Goal: Task Accomplishment & Management: Use online tool/utility

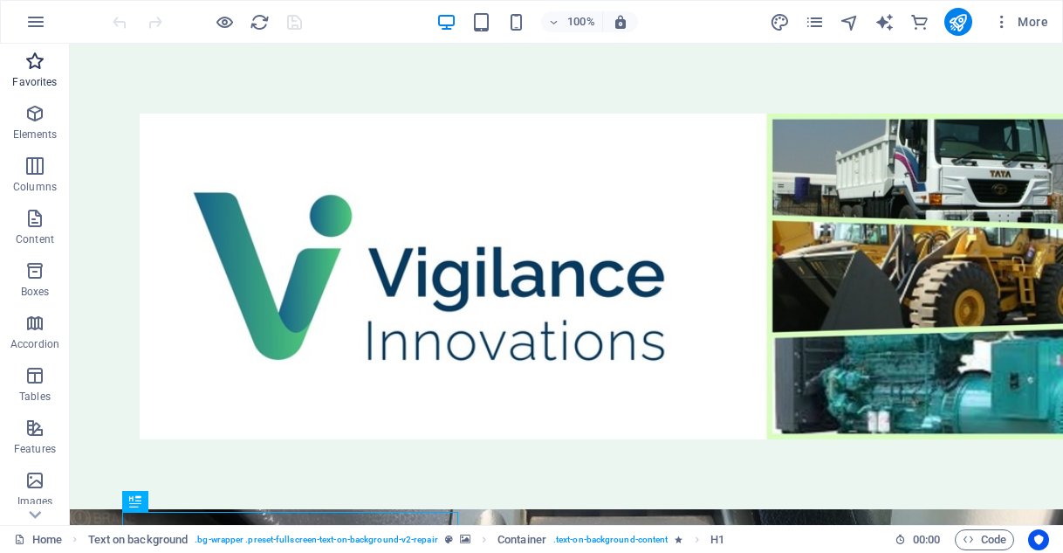
click at [30, 64] on icon "button" at bounding box center [34, 61] width 21 height 21
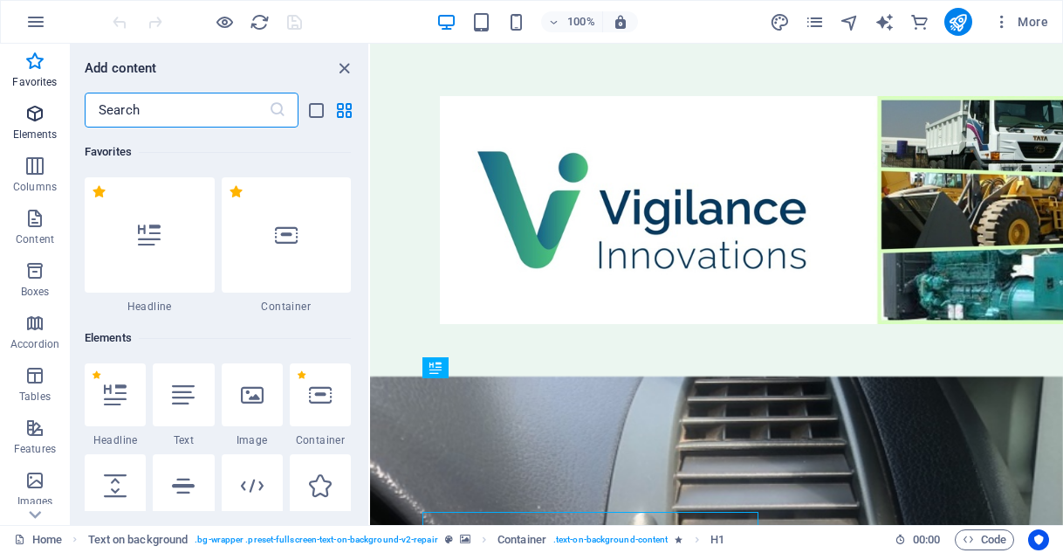
click at [35, 107] on icon "button" at bounding box center [34, 113] width 21 height 21
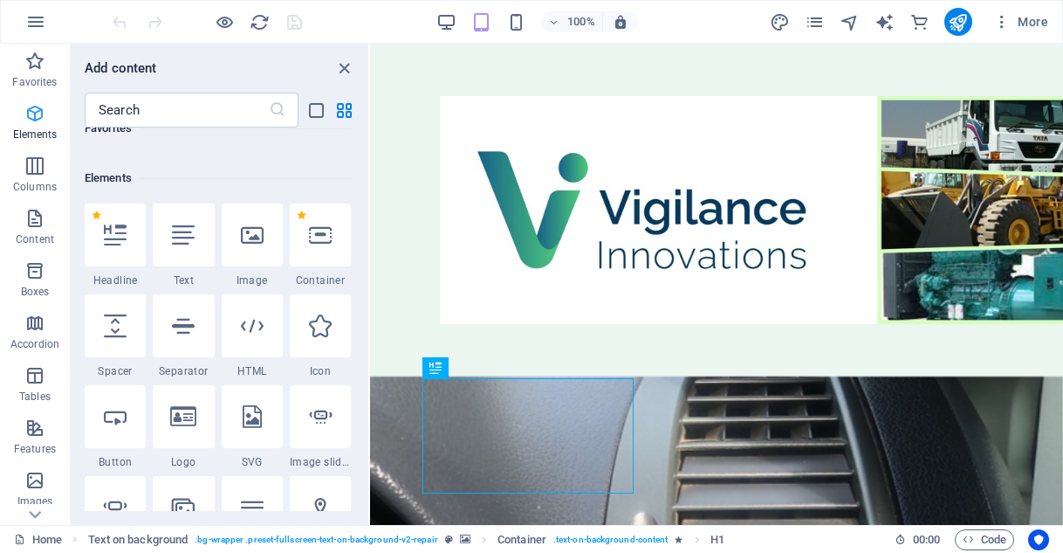
scroll to position [186, 0]
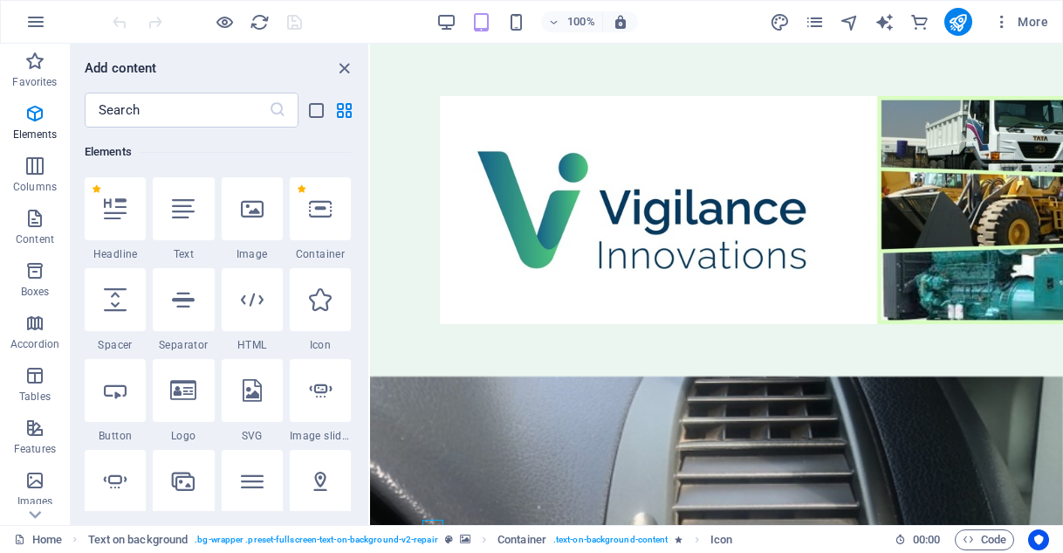
click at [357, 430] on div "Favorites 1 Star Headline 1 Star Container Elements 1 Star Headline 1 Star Text…" at bounding box center [220, 318] width 298 height 383
drag, startPoint x: 363, startPoint y: 139, endPoint x: 364, endPoint y: 148, distance: 8.8
click at [364, 148] on div "Favorites 1 Star Headline 1 Star Container Elements 1 Star Headline 1 Star Text…" at bounding box center [220, 318] width 298 height 383
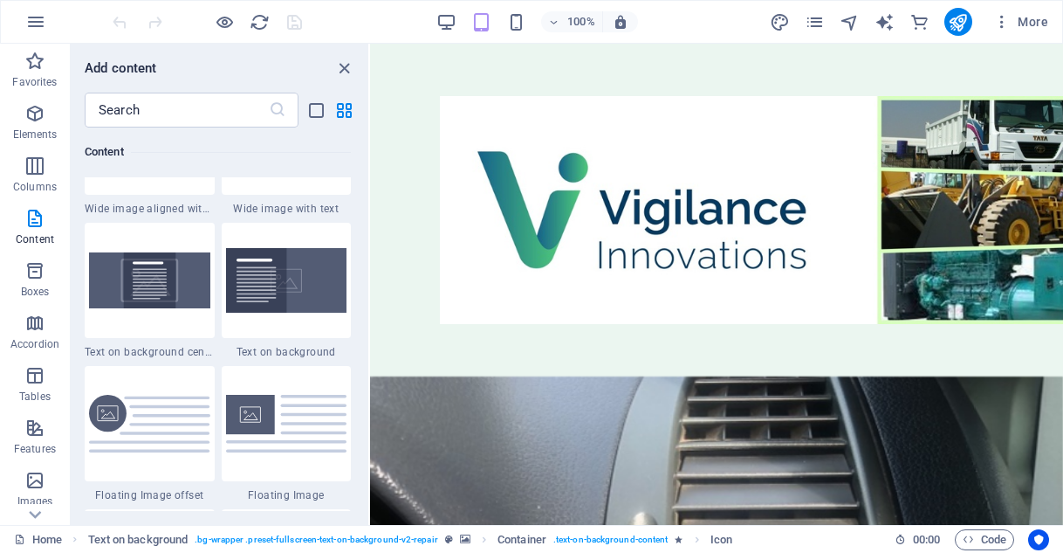
scroll to position [3609, 0]
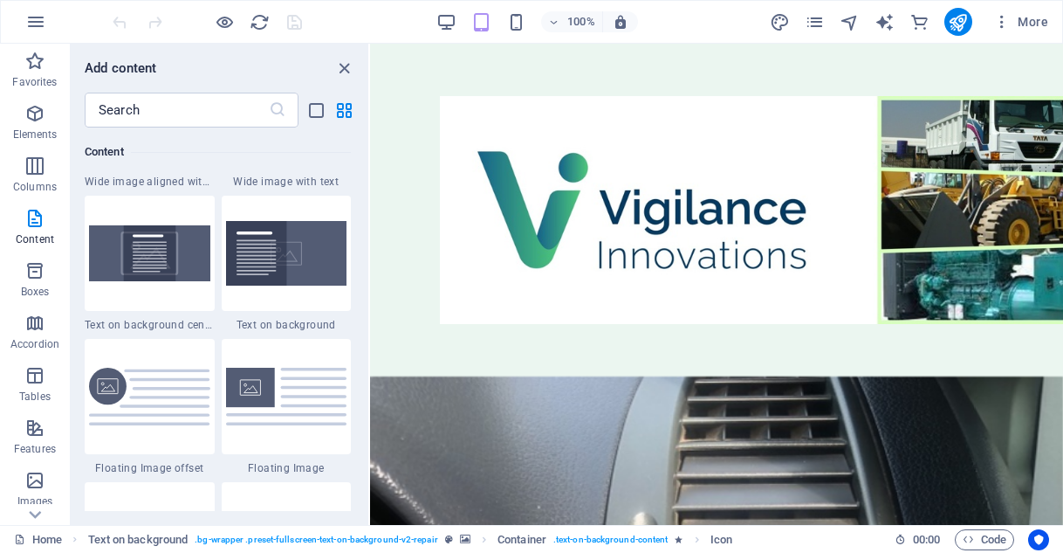
drag, startPoint x: 367, startPoint y: 137, endPoint x: 20, endPoint y: 168, distance: 348.0
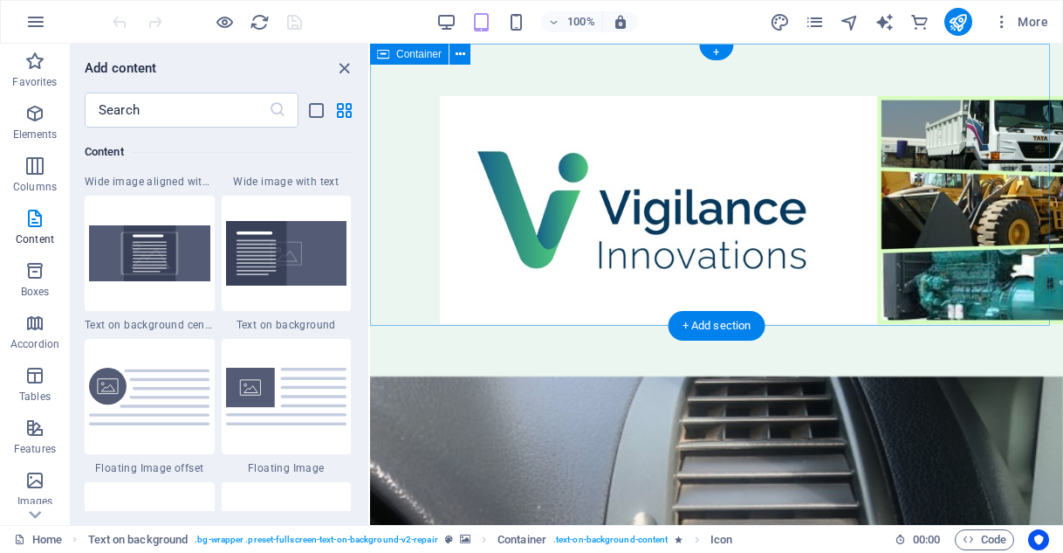
click at [390, 212] on div at bounding box center [716, 210] width 693 height 333
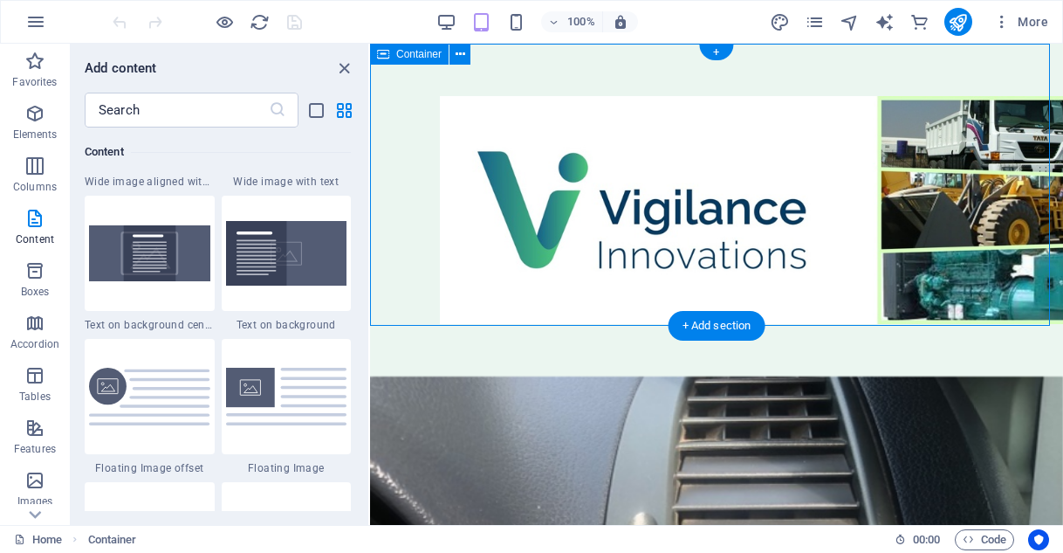
click at [390, 212] on div at bounding box center [716, 210] width 693 height 333
drag, startPoint x: 390, startPoint y: 212, endPoint x: 372, endPoint y: 216, distance: 18.7
click at [372, 216] on div at bounding box center [716, 210] width 693 height 333
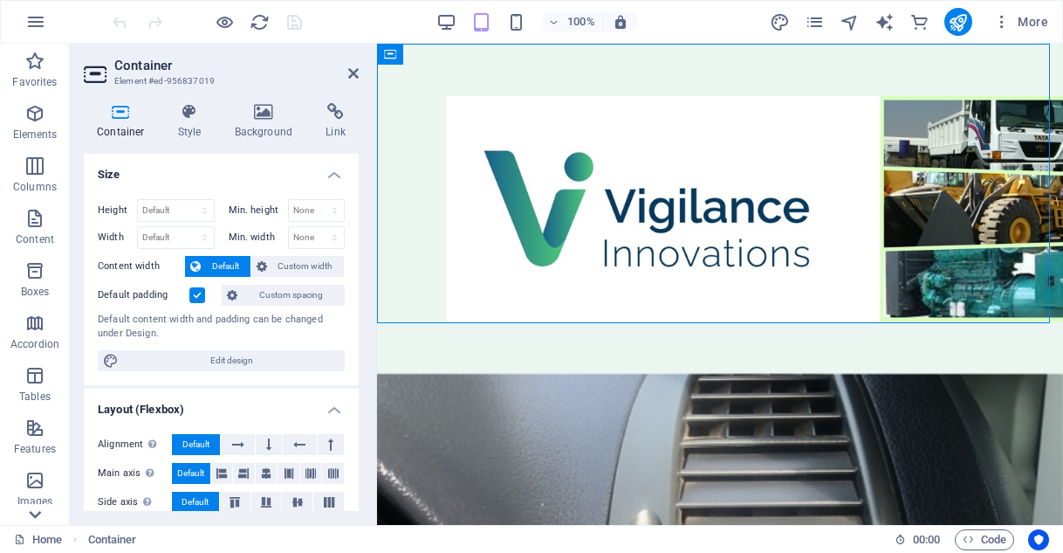
click at [35, 513] on icon at bounding box center [35, 514] width 24 height 24
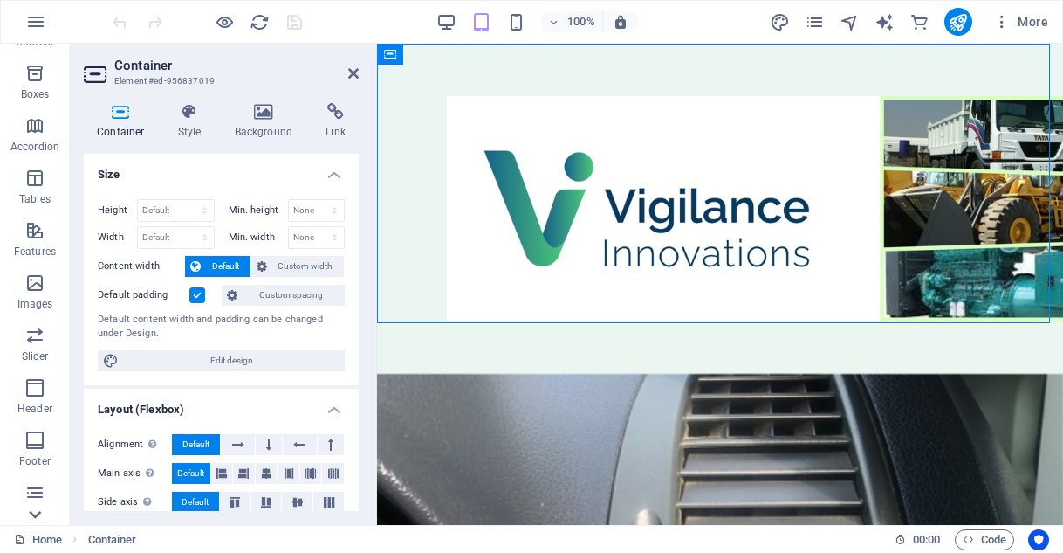
scroll to position [356, 0]
click at [38, 331] on icon "button" at bounding box center [34, 333] width 21 height 21
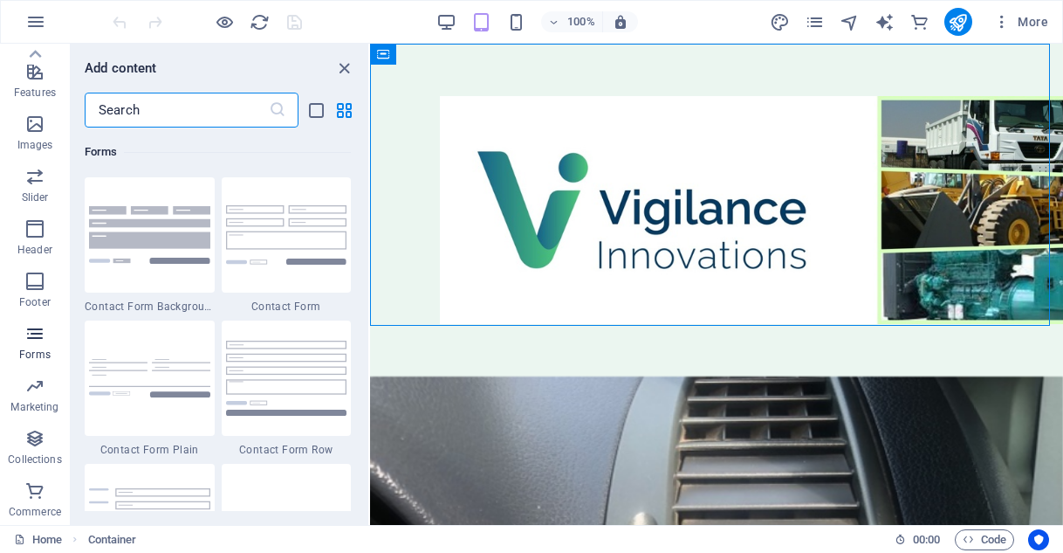
scroll to position [12746, 0]
click at [30, 387] on icon "button" at bounding box center [34, 385] width 21 height 21
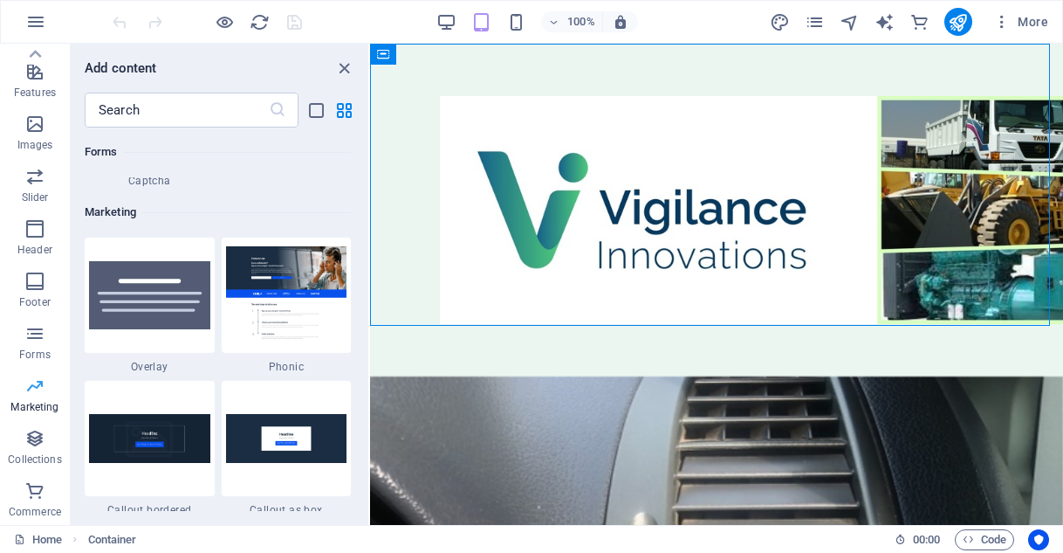
scroll to position [14220, 0]
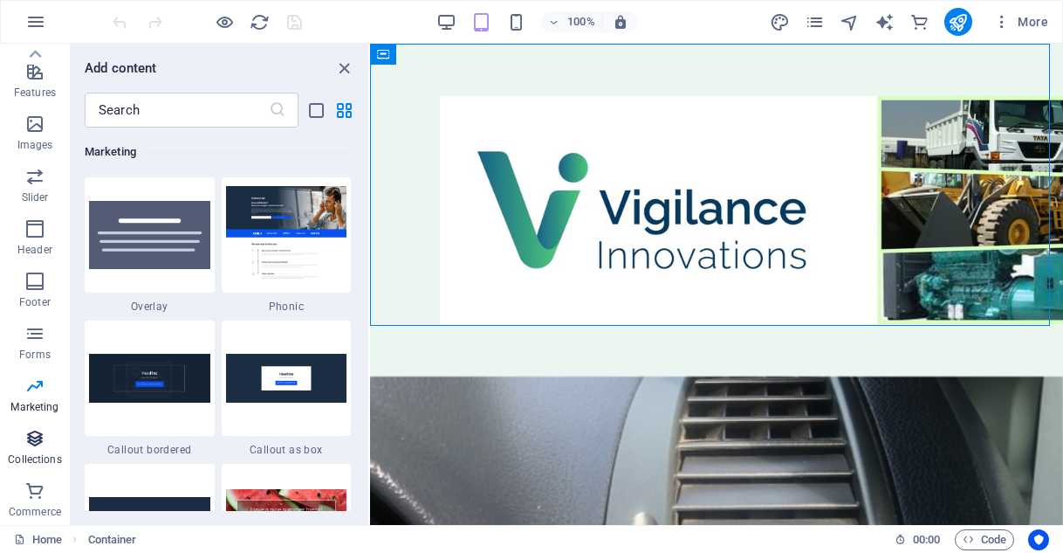
click at [38, 435] on icon "button" at bounding box center [34, 438] width 21 height 21
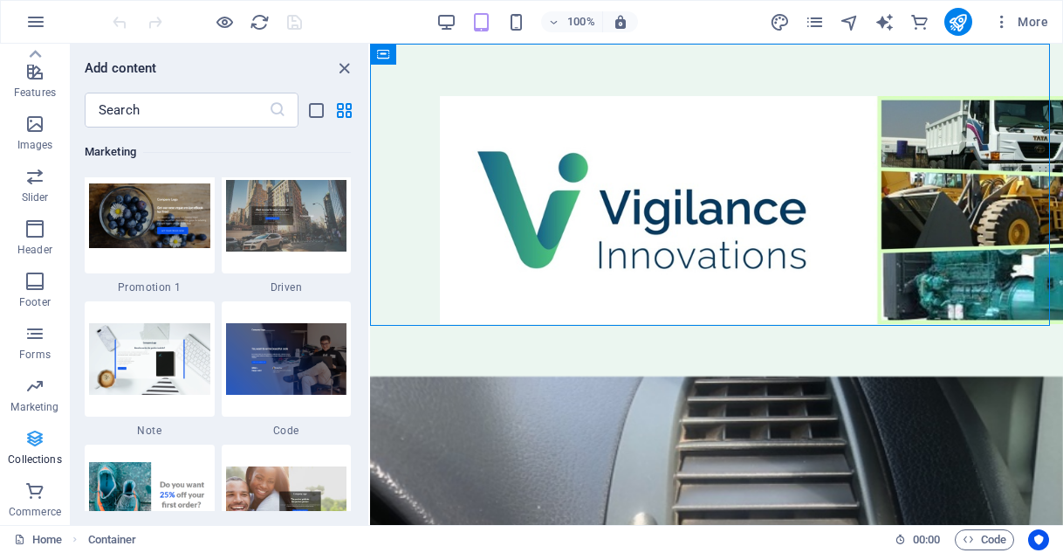
scroll to position [15981, 0]
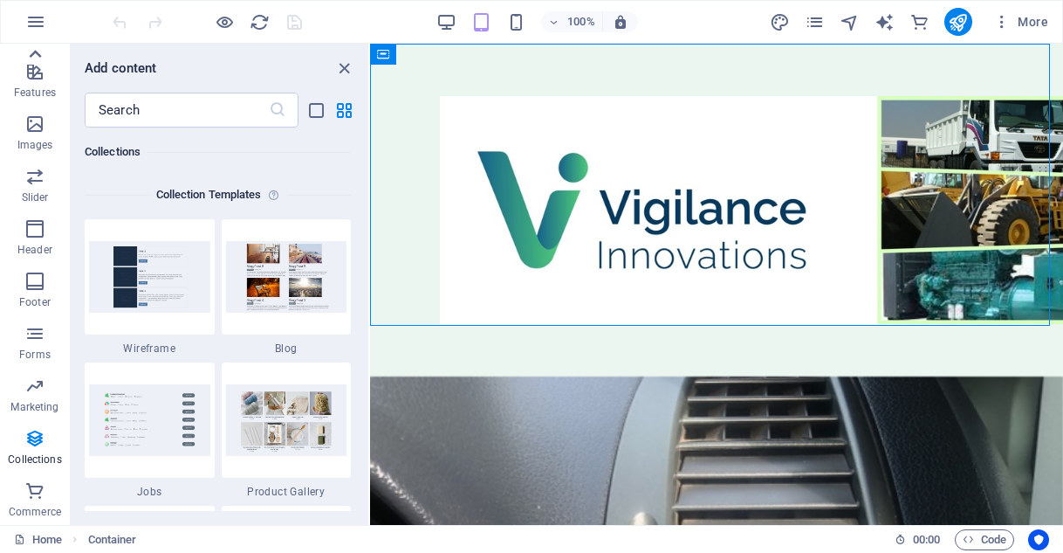
click at [41, 52] on icon at bounding box center [35, 54] width 24 height 24
